Goal: Information Seeking & Learning: Learn about a topic

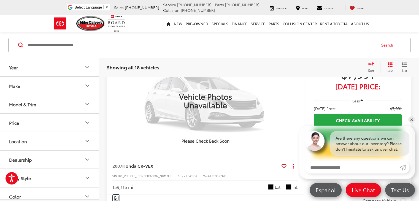
scroll to position [2115, 0]
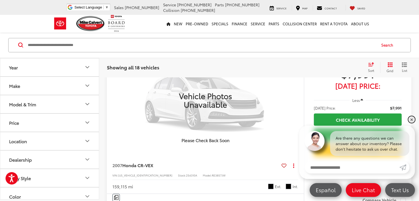
click at [412, 118] on link "✕" at bounding box center [411, 119] width 7 height 7
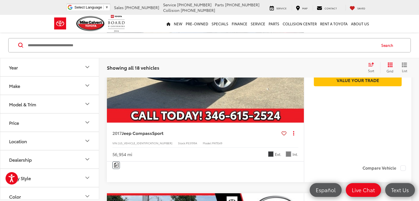
scroll to position [1045, 0]
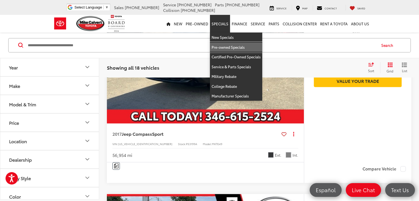
click at [220, 47] on link "Pre-owned Specials" at bounding box center [236, 47] width 52 height 10
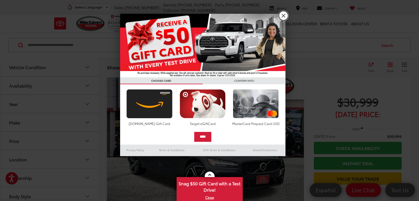
click at [283, 16] on link "X" at bounding box center [283, 15] width 9 height 9
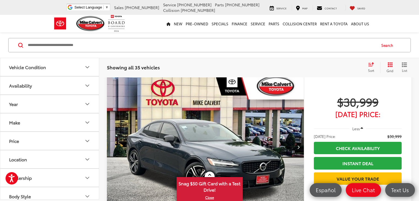
scroll to position [22, 0]
click at [252, 70] on div "Showing all 35 vehicles Clear All + 0" at bounding box center [235, 68] width 256 height 6
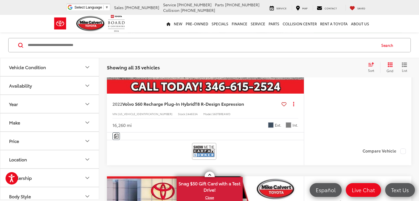
scroll to position [110, 0]
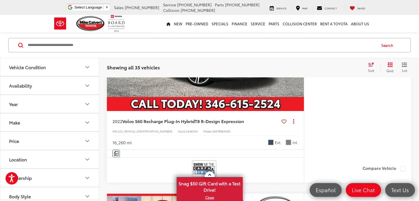
click at [91, 137] on button "Price" at bounding box center [49, 141] width 99 height 18
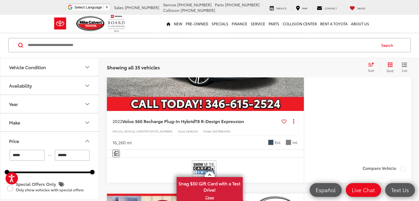
click at [78, 153] on input "******" at bounding box center [72, 155] width 35 height 11
click at [295, 64] on div "Showing all 35 vehicles Clear All + 0 test Sort Price: High to Low Price: Low t…" at bounding box center [259, 67] width 304 height 11
type input "******"
click at [295, 64] on div "Showing all 35 vehicles Clear All + 0 test Sort Price: High to Low Price: Low t…" at bounding box center [259, 67] width 304 height 11
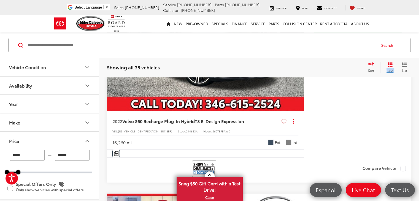
click at [295, 64] on div "Showing all 35 vehicles Clear All + 0 test Sort Price: High to Low Price: Low t…" at bounding box center [259, 67] width 304 height 11
